Goal: Complete application form: Complete application form

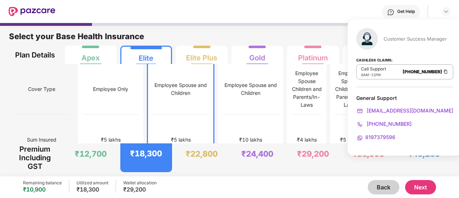
click at [235, 15] on div "Get Help" at bounding box center [252, 11] width 395 height 23
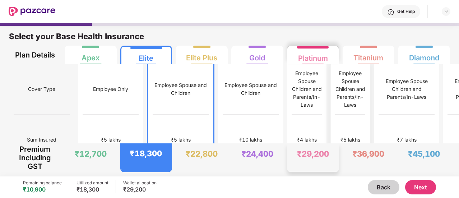
click at [335, 94] on div "Employee Spouse Children and Parents/In-Laws" at bounding box center [350, 89] width 30 height 40
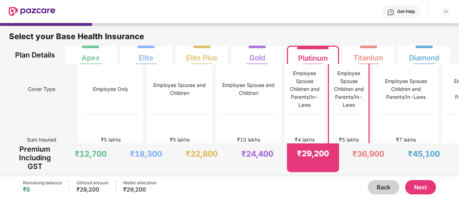
click at [412, 190] on button "Next" at bounding box center [420, 187] width 31 height 14
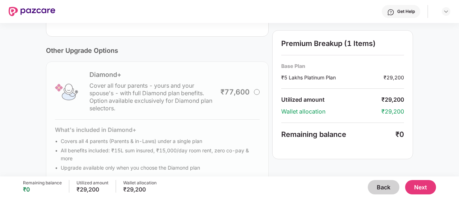
scroll to position [272, 0]
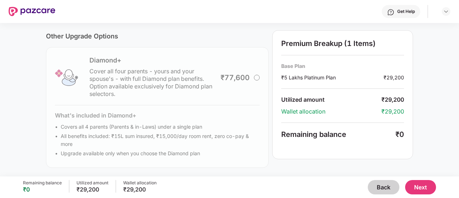
click at [429, 184] on button "Next" at bounding box center [420, 187] width 31 height 14
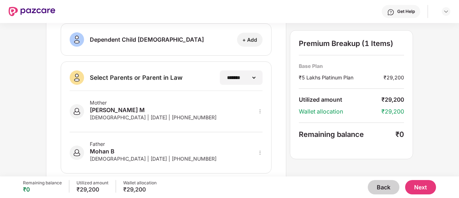
scroll to position [173, 0]
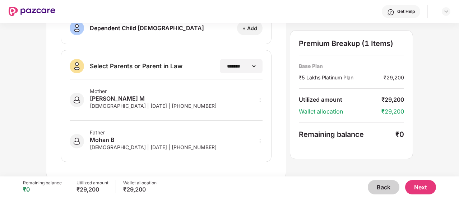
click at [260, 98] on icon "more" at bounding box center [260, 99] width 5 height 5
click at [253, 109] on img at bounding box center [251, 110] width 6 height 6
select select "******"
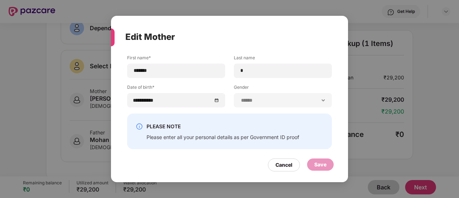
click at [286, 167] on div "Cancel" at bounding box center [284, 165] width 17 height 8
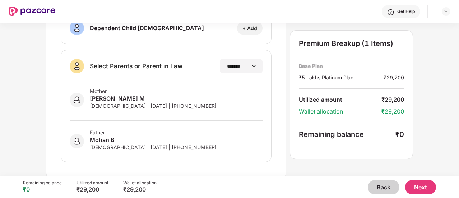
click at [260, 139] on icon "more" at bounding box center [260, 141] width 5 height 5
click at [251, 150] on img at bounding box center [251, 152] width 6 height 6
select select "****"
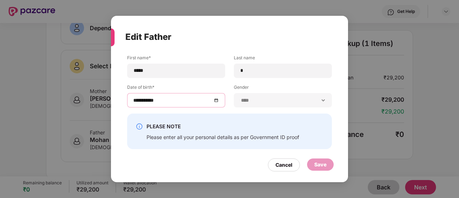
click at [151, 102] on input "**********" at bounding box center [172, 100] width 79 height 8
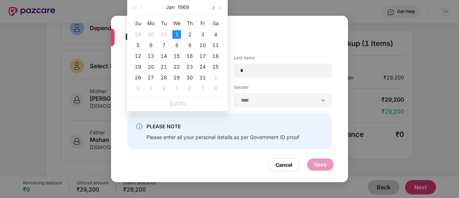
click at [212, 8] on span "button" at bounding box center [213, 8] width 4 height 4
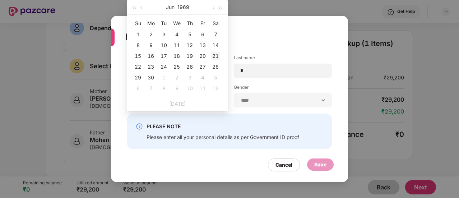
type input "**********"
click at [212, 55] on div "21" at bounding box center [215, 56] width 9 height 9
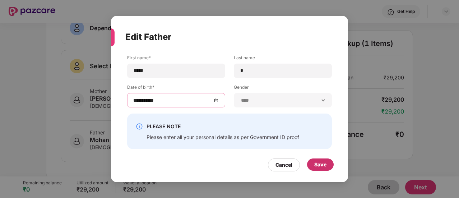
click at [323, 165] on div "Save" at bounding box center [320, 165] width 12 height 8
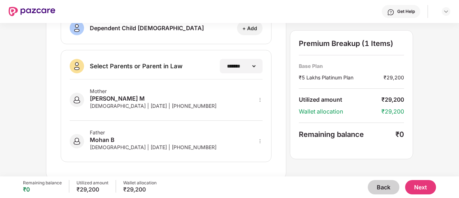
click at [257, 98] on div "Mother [PERSON_NAME] M [DEMOGRAPHIC_DATA] | [DATE] | [PHONE_NUMBER]" at bounding box center [166, 99] width 193 height 41
click at [260, 97] on icon "more" at bounding box center [260, 99] width 5 height 5
click at [254, 111] on div at bounding box center [251, 110] width 24 height 13
select select "******"
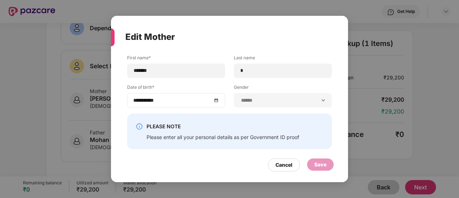
click at [215, 101] on div "**********" at bounding box center [176, 100] width 86 height 8
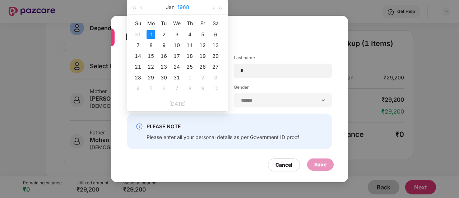
click at [187, 7] on button "1968" at bounding box center [183, 7] width 12 height 14
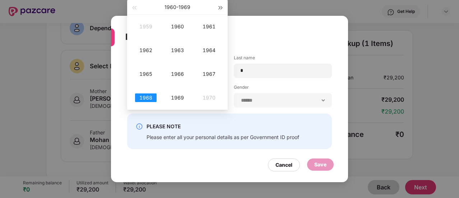
click at [219, 9] on span "button" at bounding box center [221, 8] width 4 height 4
click at [136, 9] on span "button" at bounding box center [134, 8] width 4 height 4
click at [145, 75] on div "1975" at bounding box center [146, 74] width 22 height 9
click at [204, 100] on div "Dec" at bounding box center [209, 97] width 22 height 9
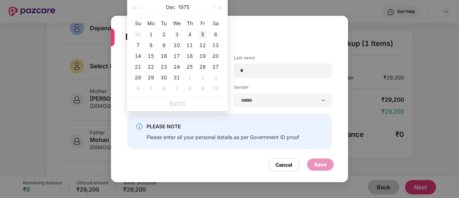
type input "**********"
click at [204, 34] on div "5" at bounding box center [202, 34] width 9 height 9
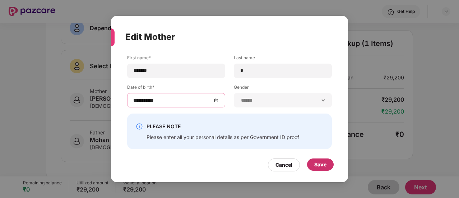
click at [316, 166] on div "Save" at bounding box center [320, 165] width 12 height 8
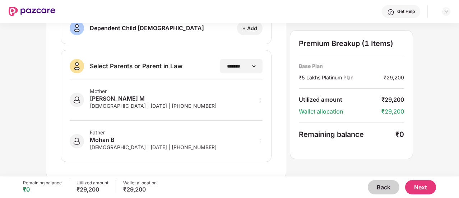
click at [420, 189] on button "Next" at bounding box center [420, 187] width 31 height 14
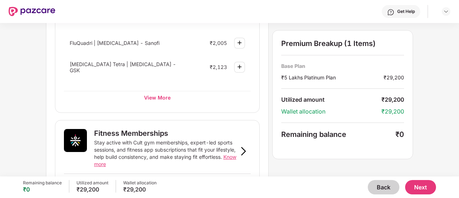
scroll to position [216, 0]
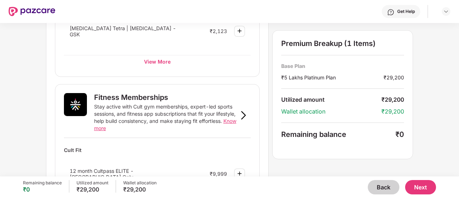
click at [435, 187] on button "Next" at bounding box center [420, 187] width 31 height 14
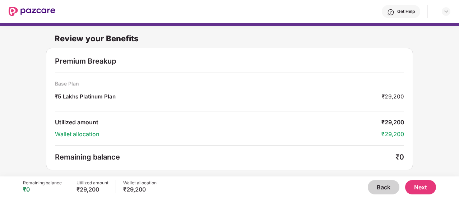
click at [428, 193] on button "Next" at bounding box center [420, 187] width 31 height 14
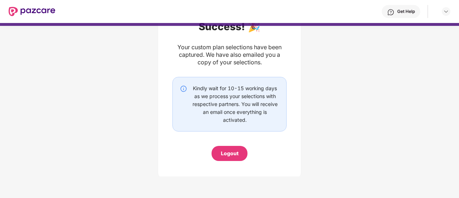
scroll to position [60, 0]
